Goal: Use online tool/utility: Utilize a website feature to perform a specific function

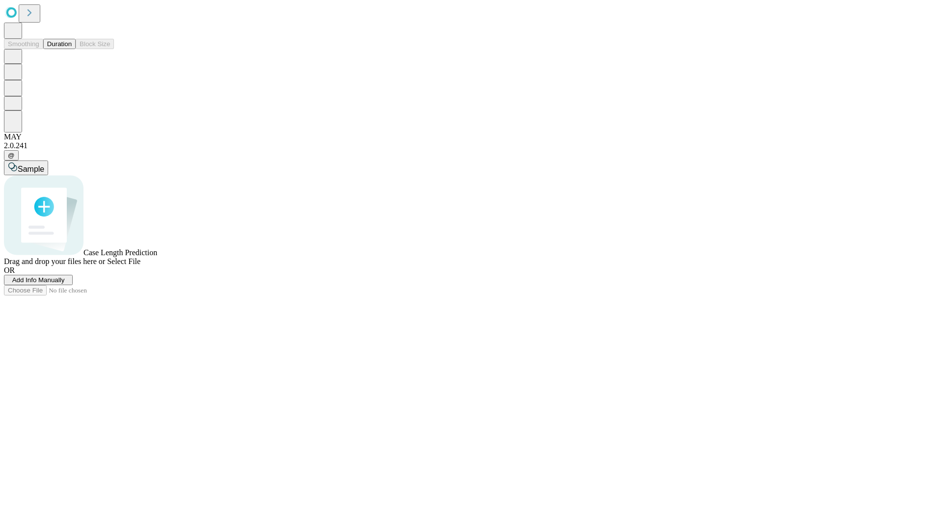
click at [72, 49] on button "Duration" at bounding box center [59, 44] width 32 height 10
click at [140, 266] on span "Select File" at bounding box center [123, 261] width 33 height 8
